Goal: Check status: Check status

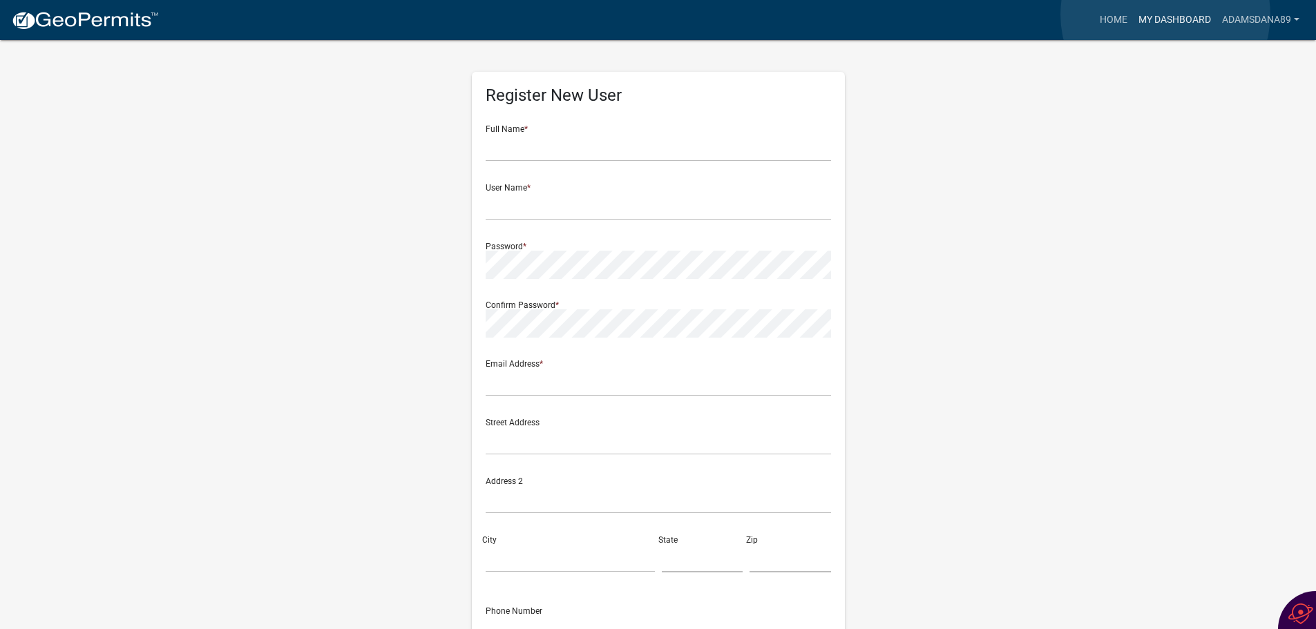
click at [1165, 15] on link "My Dashboard" at bounding box center [1175, 20] width 84 height 26
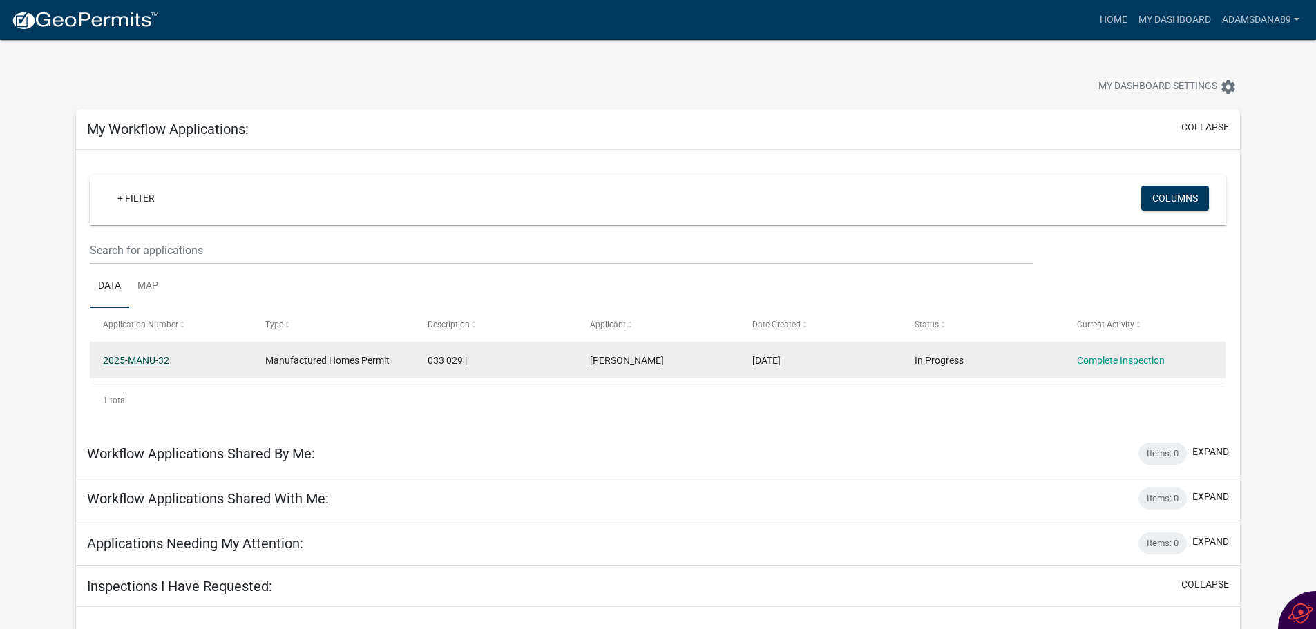
click at [160, 359] on link "2025-MANU-32" at bounding box center [136, 360] width 66 height 11
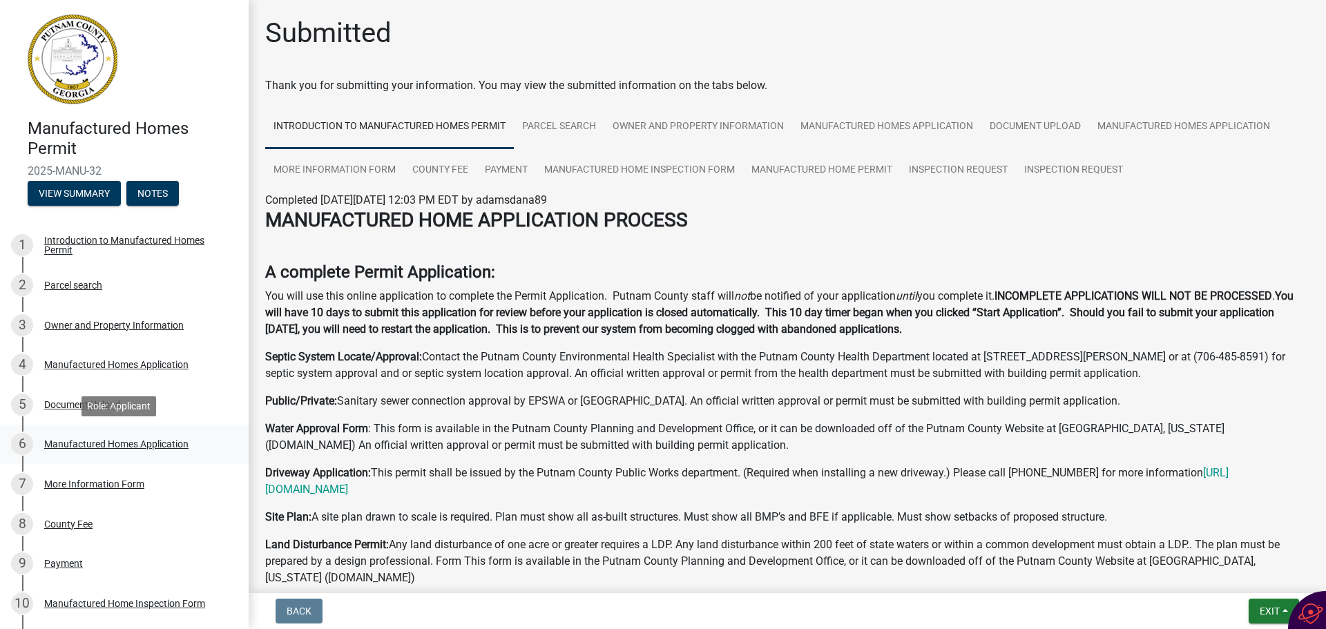
scroll to position [242, 0]
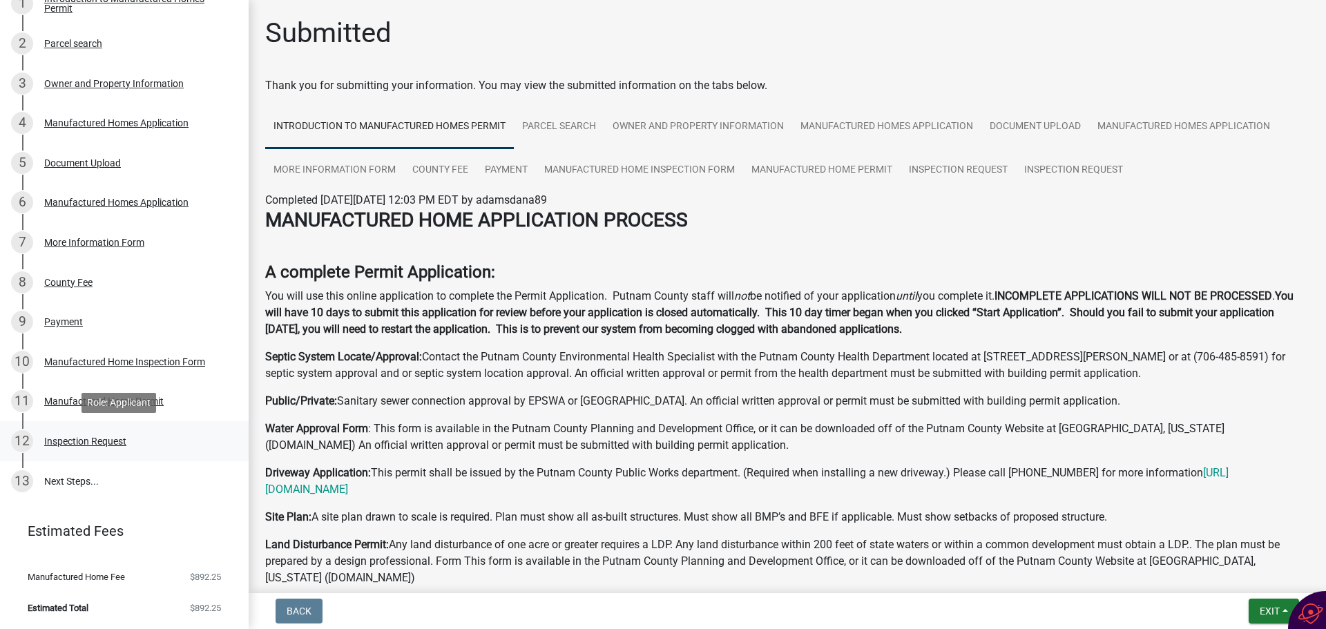
click at [93, 438] on div "Inspection Request" at bounding box center [85, 442] width 82 height 10
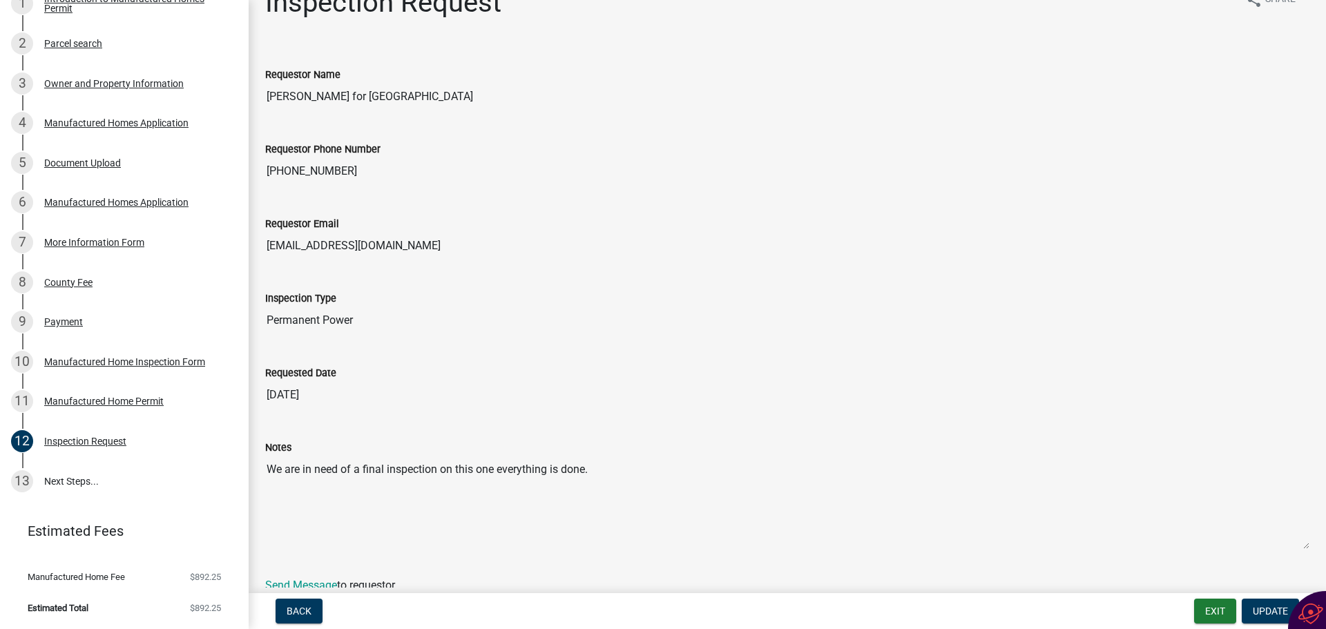
scroll to position [0, 0]
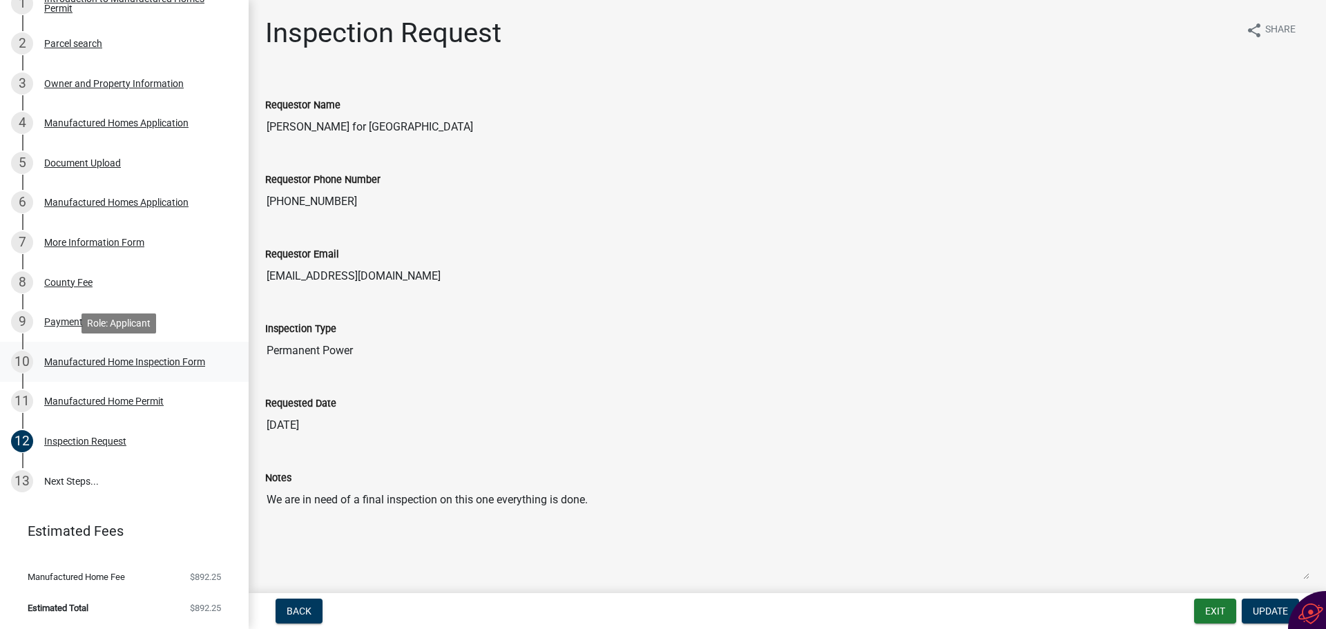
click at [135, 359] on div "Manufactured Home Inspection Form" at bounding box center [124, 362] width 161 height 10
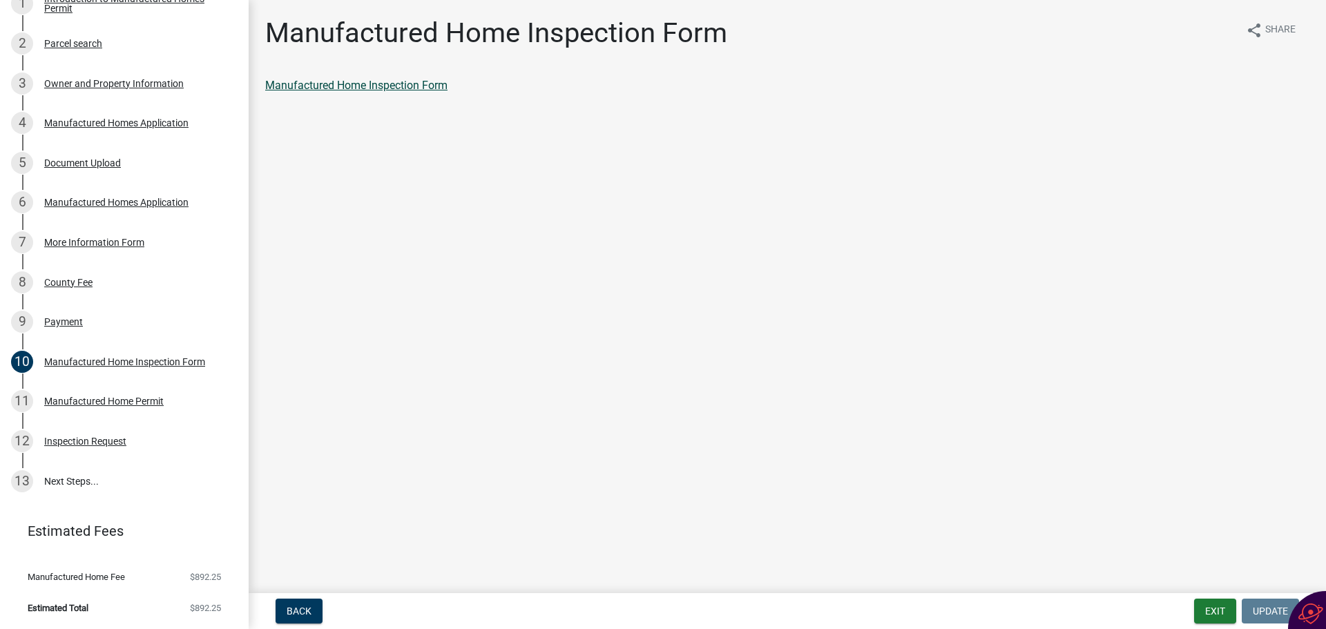
click at [371, 83] on link "Manufactured Home Inspection Form" at bounding box center [356, 85] width 182 height 13
